Goal: Task Accomplishment & Management: Use online tool/utility

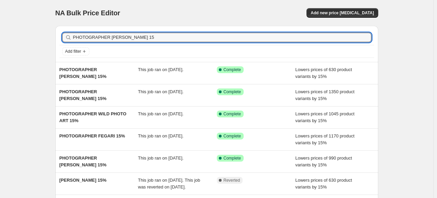
type input "PHOTOGRAPHER [PERSON_NAME] 15%"
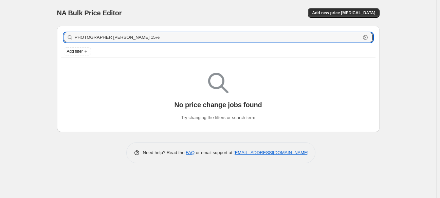
drag, startPoint x: 160, startPoint y: 38, endPoint x: -41, endPoint y: 34, distance: 201.3
click at [0, 34] on html "Home Settings Plans Skip to content NA Bulk Price Editor. This page is ready NA…" at bounding box center [220, 99] width 440 height 198
click at [158, 17] on div "NA Bulk Price Editor" at bounding box center [134, 13] width 155 height 10
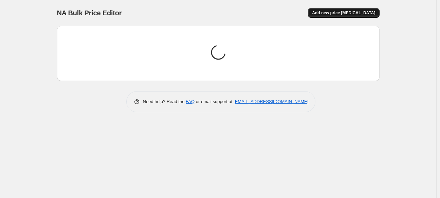
click at [330, 12] on span "Add new price [MEDICAL_DATA]" at bounding box center [343, 12] width 63 height 5
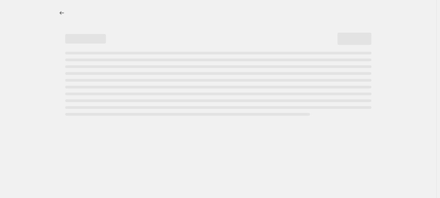
select select "percentage"
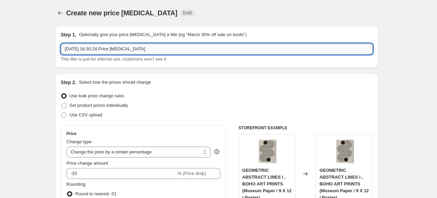
click at [246, 48] on input "1 Oct 2025, 16:30:24 Price change job" at bounding box center [217, 49] width 312 height 11
paste input "PHOTOGRAPHER [PERSON_NAME] 15%"
type input "PHOTOGRAPHER [PERSON_NAME] 15%"
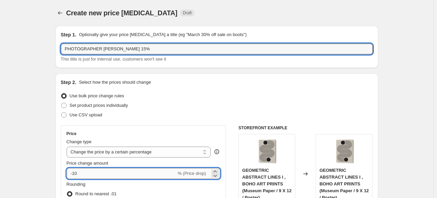
click at [118, 174] on input "-10" at bounding box center [122, 173] width 110 height 11
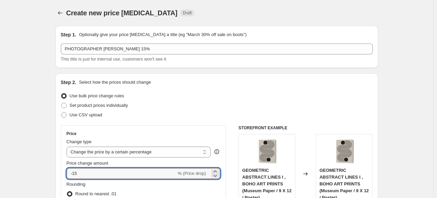
type input "-15"
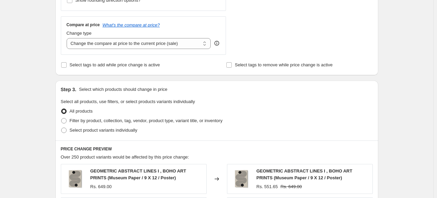
scroll to position [238, 0]
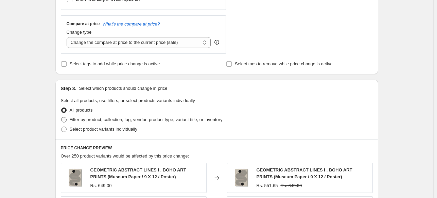
click at [85, 118] on span "Filter by product, collection, tag, vendor, product type, variant title, or inv…" at bounding box center [146, 119] width 153 height 5
click at [62, 117] on input "Filter by product, collection, tag, vendor, product type, variant title, or inv…" at bounding box center [61, 117] width 0 height 0
radio input "true"
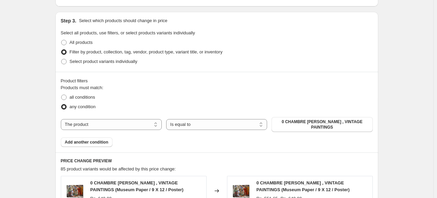
scroll to position [306, 0]
click at [109, 119] on select "The product The product's collection The product's tag The product's vendor The…" at bounding box center [111, 124] width 101 height 11
select select "collection"
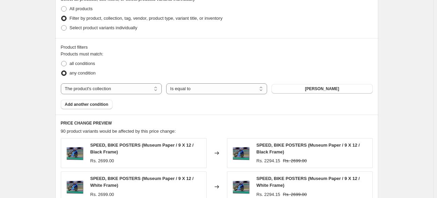
scroll to position [340, 0]
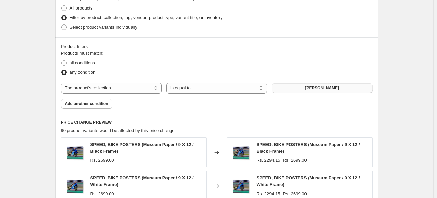
click at [335, 89] on span "ABDELKADER ALLAM" at bounding box center [322, 87] width 34 height 5
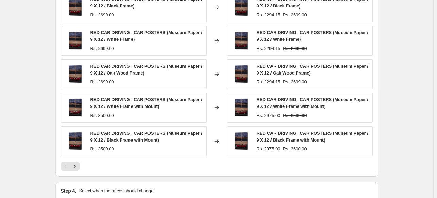
scroll to position [568, 0]
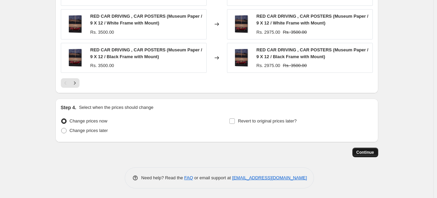
click at [369, 154] on span "Continue" at bounding box center [366, 152] width 18 height 5
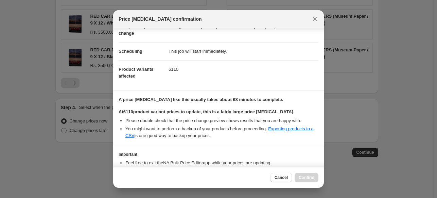
scroll to position [83, 0]
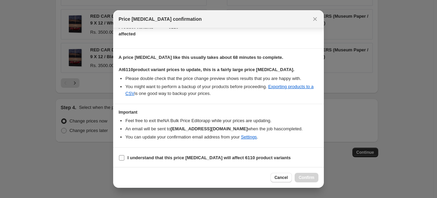
click at [205, 160] on b "I understand that this price change job will affect 6110 product variants" at bounding box center [208, 157] width 163 height 5
click at [124, 160] on input "I understand that this price change job will affect 6110 product variants" at bounding box center [121, 157] width 5 height 5
checkbox input "true"
click at [310, 178] on span "Confirm" at bounding box center [307, 177] width 16 height 5
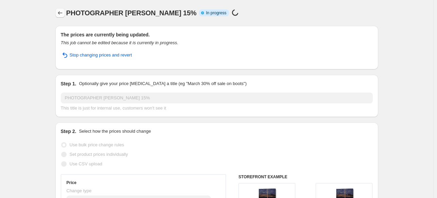
click at [62, 16] on button "Price change jobs" at bounding box center [60, 13] width 10 height 10
